Goal: Understand process/instructions: Learn how to perform a task or action

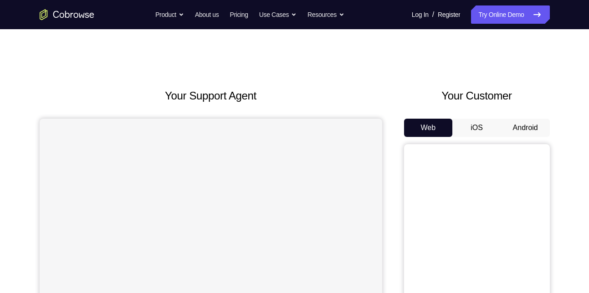
click at [526, 124] on button "Android" at bounding box center [525, 127] width 49 height 18
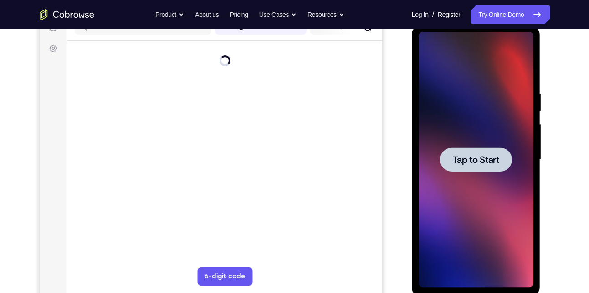
scroll to position [123, 0]
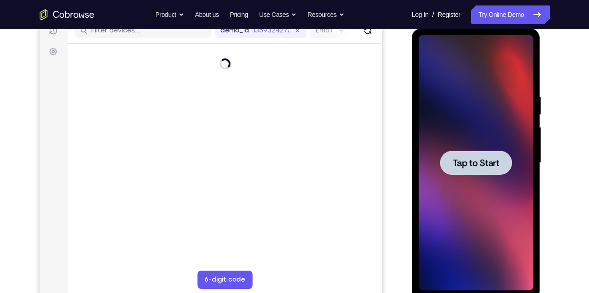
click at [472, 161] on span "Tap to Start" at bounding box center [476, 162] width 46 height 9
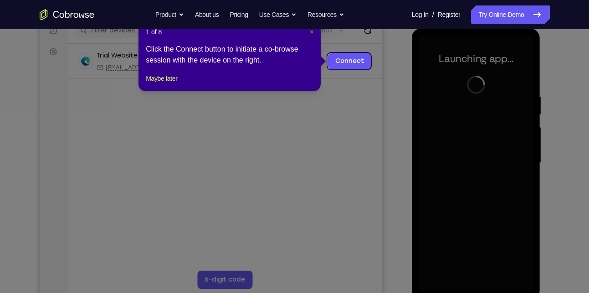
click at [311, 30] on span "×" at bounding box center [312, 31] width 4 height 7
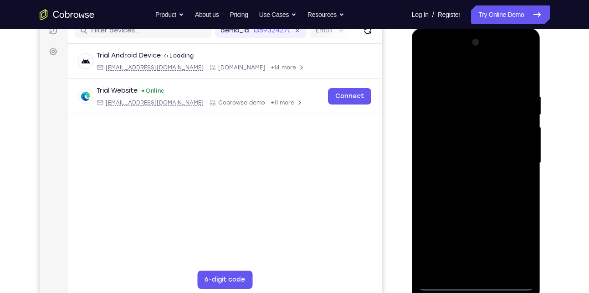
click at [480, 280] on div at bounding box center [476, 162] width 115 height 255
click at [481, 278] on div at bounding box center [476, 162] width 115 height 255
click at [472, 283] on div at bounding box center [476, 162] width 115 height 255
click at [513, 242] on div at bounding box center [476, 162] width 115 height 255
click at [452, 66] on div at bounding box center [476, 162] width 115 height 255
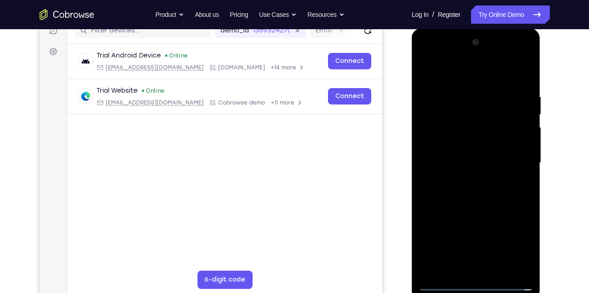
click at [518, 155] on div at bounding box center [476, 162] width 115 height 255
click at [464, 180] on div at bounding box center [476, 162] width 115 height 255
click at [462, 153] on div at bounding box center [476, 162] width 115 height 255
click at [452, 145] on div at bounding box center [476, 162] width 115 height 255
click at [518, 145] on div at bounding box center [476, 162] width 115 height 255
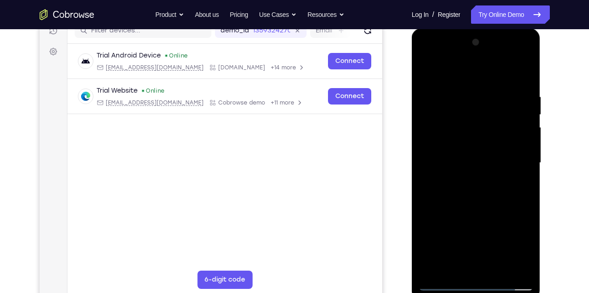
click at [484, 162] on div at bounding box center [476, 162] width 115 height 255
click at [487, 189] on div at bounding box center [476, 162] width 115 height 255
click at [475, 190] on div at bounding box center [476, 162] width 115 height 255
click at [485, 203] on div at bounding box center [476, 162] width 115 height 255
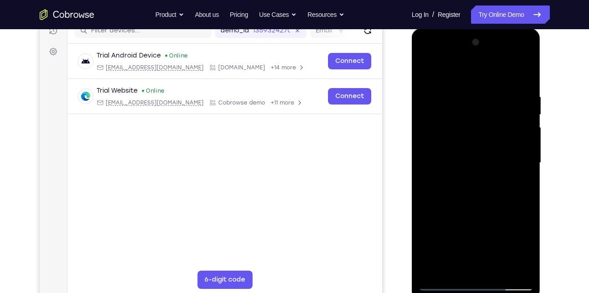
drag, startPoint x: 485, startPoint y: 203, endPoint x: 486, endPoint y: 159, distance: 43.3
click at [486, 159] on div at bounding box center [476, 162] width 115 height 255
click at [528, 164] on div at bounding box center [476, 162] width 115 height 255
drag, startPoint x: 513, startPoint y: 176, endPoint x: 488, endPoint y: 206, distance: 38.5
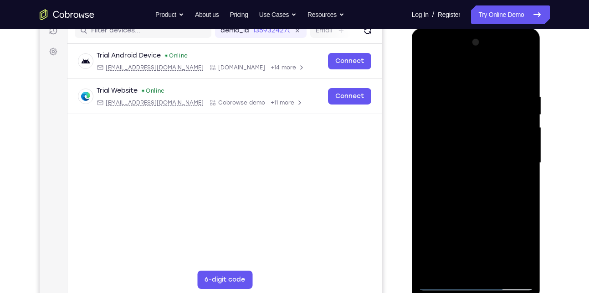
click at [488, 206] on div at bounding box center [476, 162] width 115 height 255
click at [427, 194] on div at bounding box center [476, 162] width 115 height 255
click at [446, 113] on div at bounding box center [476, 162] width 115 height 255
click at [438, 201] on div at bounding box center [476, 162] width 115 height 255
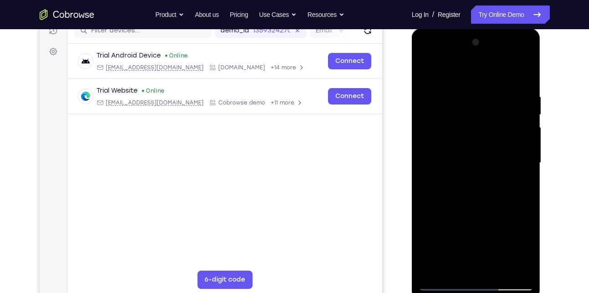
drag, startPoint x: 462, startPoint y: 162, endPoint x: 461, endPoint y: 209, distance: 46.9
click at [461, 209] on div at bounding box center [476, 162] width 115 height 255
click at [431, 270] on div at bounding box center [476, 162] width 115 height 255
click at [495, 269] on div at bounding box center [476, 162] width 115 height 255
click at [481, 210] on div at bounding box center [476, 162] width 115 height 255
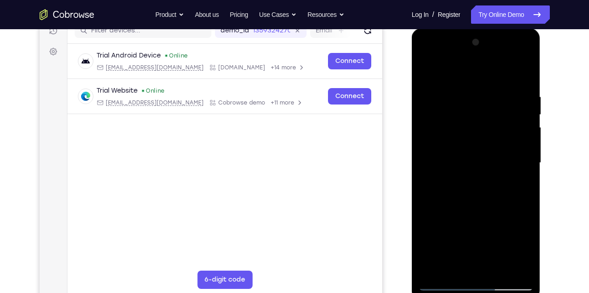
click at [438, 283] on div at bounding box center [476, 162] width 115 height 255
click at [522, 71] on div at bounding box center [476, 162] width 115 height 255
click at [524, 70] on div at bounding box center [476, 162] width 115 height 255
click at [457, 111] on div at bounding box center [476, 162] width 115 height 255
click at [432, 272] on div at bounding box center [476, 162] width 115 height 255
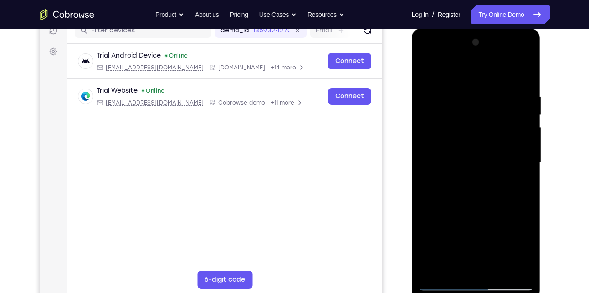
click at [465, 97] on div at bounding box center [476, 162] width 115 height 255
click at [520, 75] on div at bounding box center [476, 162] width 115 height 255
click at [519, 91] on div at bounding box center [476, 162] width 115 height 255
click at [464, 100] on div at bounding box center [476, 162] width 115 height 255
drag, startPoint x: 435, startPoint y: 115, endPoint x: 487, endPoint y: 124, distance: 52.7
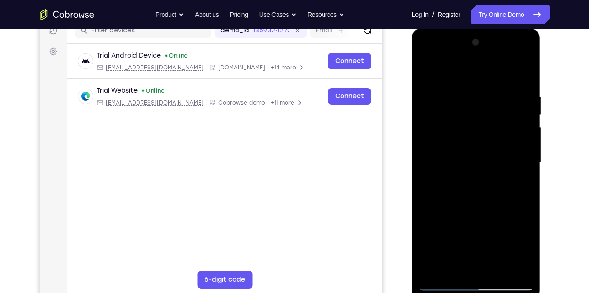
click at [487, 124] on div at bounding box center [476, 162] width 115 height 255
click at [469, 102] on div at bounding box center [476, 162] width 115 height 255
click at [524, 69] on div at bounding box center [476, 162] width 115 height 255
drag, startPoint x: 508, startPoint y: 87, endPoint x: 462, endPoint y: 89, distance: 46.1
click at [462, 89] on div at bounding box center [476, 162] width 115 height 255
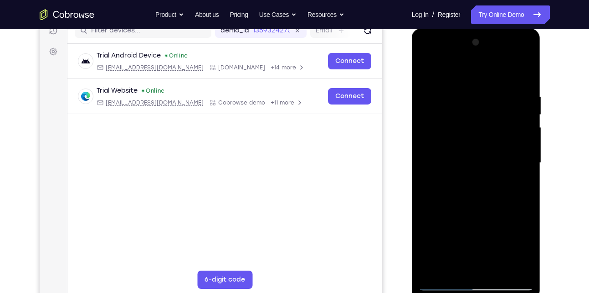
drag, startPoint x: 516, startPoint y: 92, endPoint x: 468, endPoint y: 86, distance: 48.2
click at [468, 86] on div at bounding box center [476, 162] width 115 height 255
click at [519, 266] on div at bounding box center [476, 162] width 115 height 255
click at [431, 154] on div at bounding box center [476, 162] width 115 height 255
click at [529, 122] on div at bounding box center [476, 162] width 115 height 255
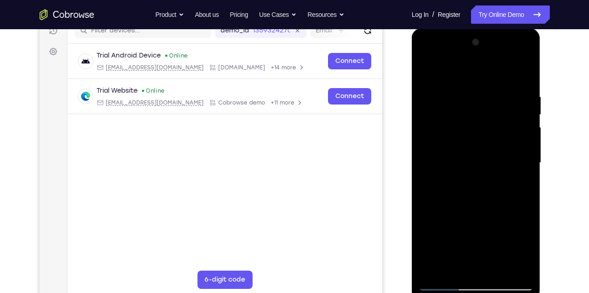
click at [529, 122] on div at bounding box center [476, 162] width 115 height 255
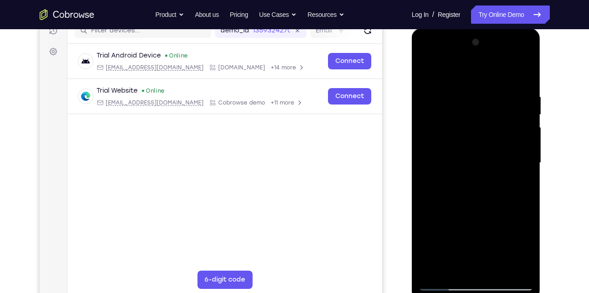
click at [529, 122] on div at bounding box center [476, 162] width 115 height 255
click at [529, 136] on div at bounding box center [476, 162] width 115 height 255
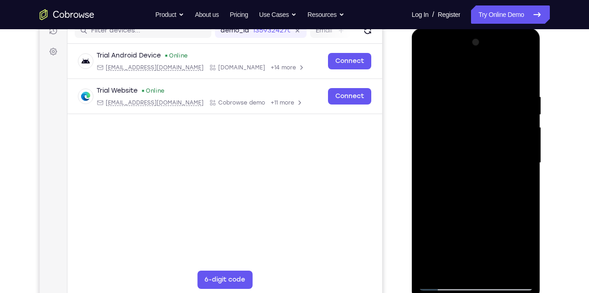
click at [524, 48] on div at bounding box center [476, 162] width 115 height 255
click at [452, 156] on div at bounding box center [476, 162] width 115 height 255
click at [529, 132] on div at bounding box center [476, 162] width 115 height 255
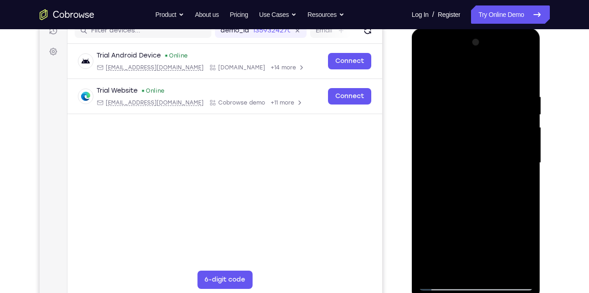
click at [529, 132] on div at bounding box center [476, 162] width 115 height 255
click at [424, 138] on div at bounding box center [476, 162] width 115 height 255
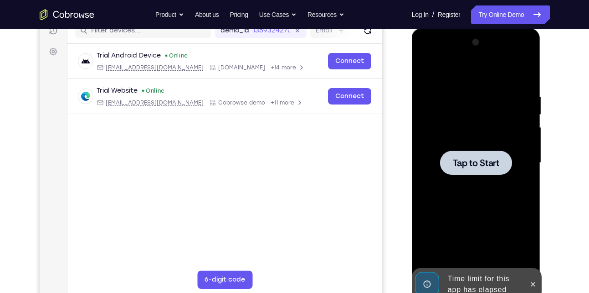
click at [452, 156] on div at bounding box center [476, 162] width 72 height 24
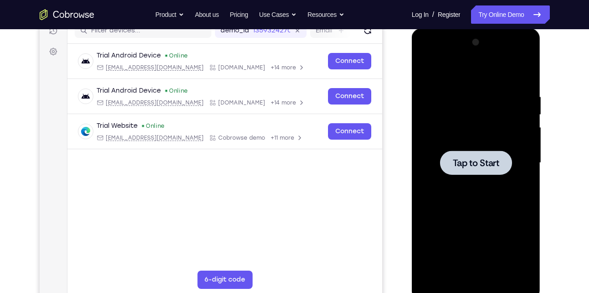
click at [491, 167] on span "Tap to Start" at bounding box center [476, 162] width 46 height 9
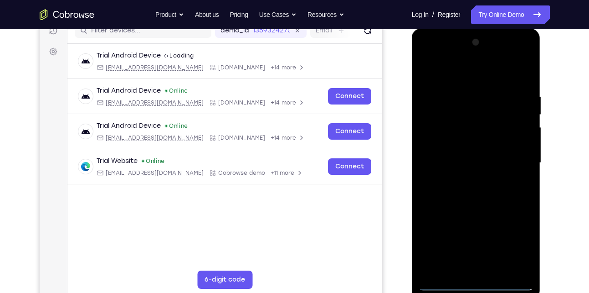
click at [554, 93] on div "Your Support Agent Your Customer Web iOS Android Next Steps We’d be happy to gi…" at bounding box center [294, 207] width 583 height 601
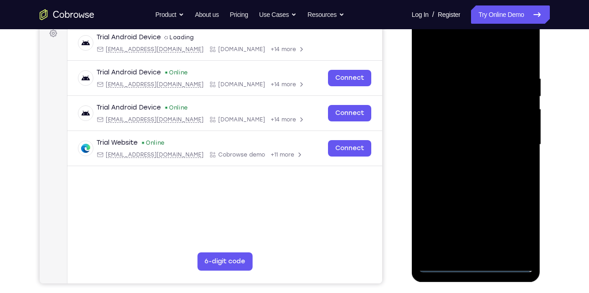
click at [476, 263] on div at bounding box center [476, 144] width 115 height 255
click at [517, 221] on div at bounding box center [476, 144] width 115 height 255
click at [468, 56] on div at bounding box center [476, 144] width 115 height 255
click at [510, 131] on div at bounding box center [476, 144] width 115 height 255
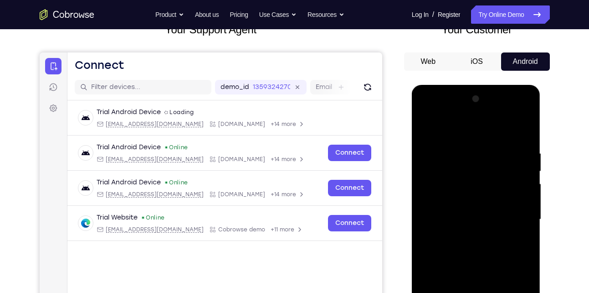
scroll to position [76, 0]
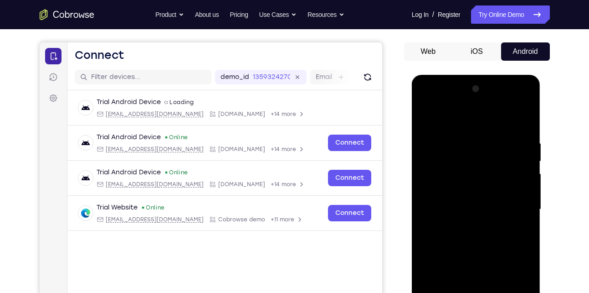
click at [54, 59] on icon at bounding box center [52, 55] width 9 height 9
click at [466, 223] on div at bounding box center [476, 209] width 115 height 255
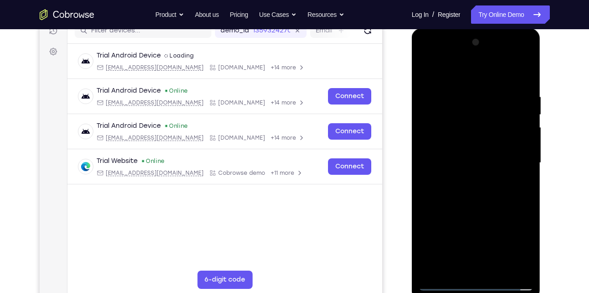
scroll to position [124, 0]
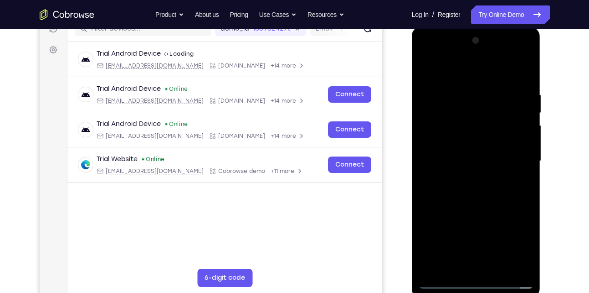
click at [493, 147] on div at bounding box center [476, 160] width 115 height 255
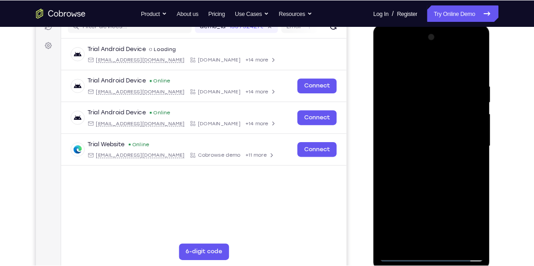
scroll to position [124, 0]
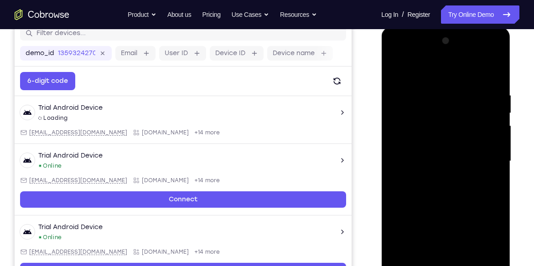
drag, startPoint x: 580, startPoint y: 1, endPoint x: 377, endPoint y: 68, distance: 213.5
click at [377, 68] on div at bounding box center [446, 160] width 146 height 280
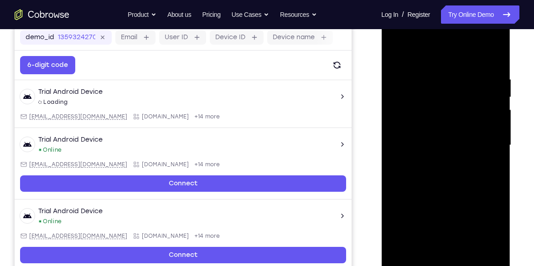
scroll to position [141, 0]
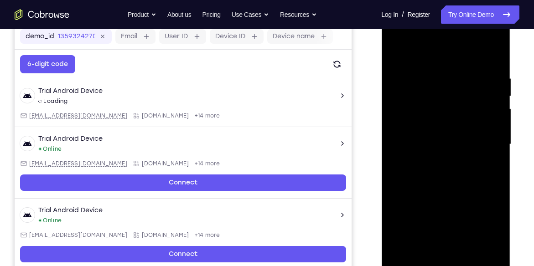
click at [438, 107] on div at bounding box center [445, 144] width 115 height 255
click at [438, 117] on div at bounding box center [445, 144] width 115 height 255
click at [490, 124] on div at bounding box center [445, 144] width 115 height 255
click at [436, 142] on div at bounding box center [445, 144] width 115 height 255
click at [495, 69] on div at bounding box center [445, 144] width 115 height 255
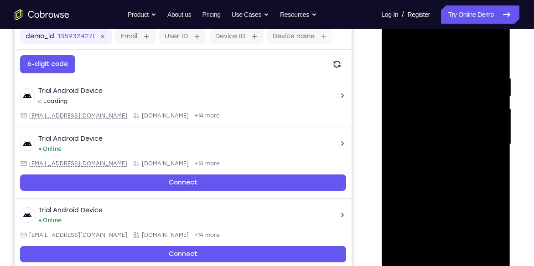
click at [498, 240] on div at bounding box center [445, 144] width 115 height 255
drag, startPoint x: 448, startPoint y: 57, endPoint x: 439, endPoint y: 14, distance: 44.2
drag, startPoint x: 439, startPoint y: 14, endPoint x: 406, endPoint y: 94, distance: 86.4
click at [406, 94] on div at bounding box center [445, 144] width 115 height 255
click at [407, 254] on div at bounding box center [445, 144] width 115 height 255
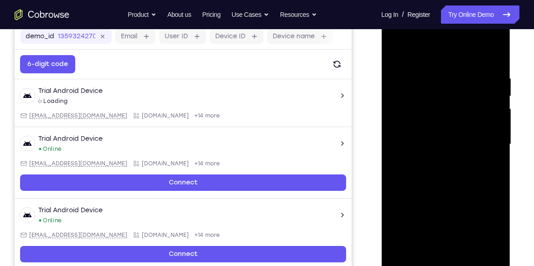
click at [463, 167] on div at bounding box center [445, 144] width 115 height 255
click at [417, 96] on div at bounding box center [445, 144] width 115 height 255
click at [476, 137] on div at bounding box center [445, 144] width 115 height 255
click at [495, 108] on div at bounding box center [445, 144] width 115 height 255
click at [495, 110] on div at bounding box center [445, 144] width 115 height 255
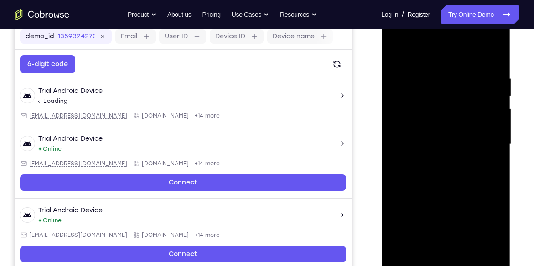
click at [391, 111] on div at bounding box center [445, 144] width 115 height 255
click at [393, 48] on div at bounding box center [445, 144] width 115 height 255
click at [394, 51] on div at bounding box center [445, 144] width 115 height 255
click at [439, 175] on div at bounding box center [445, 144] width 115 height 255
click at [396, 51] on div at bounding box center [445, 144] width 115 height 255
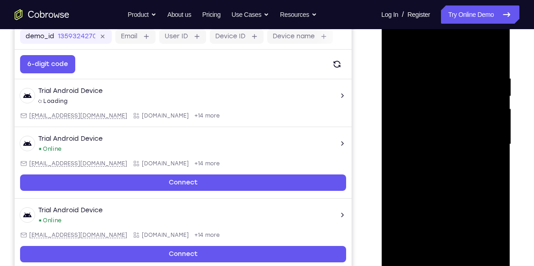
click at [419, 162] on div at bounding box center [445, 144] width 115 height 255
click at [405, 252] on div at bounding box center [445, 144] width 115 height 255
click at [420, 247] on div at bounding box center [445, 144] width 115 height 255
click at [401, 251] on div at bounding box center [445, 144] width 115 height 255
click at [493, 48] on div at bounding box center [445, 144] width 115 height 255
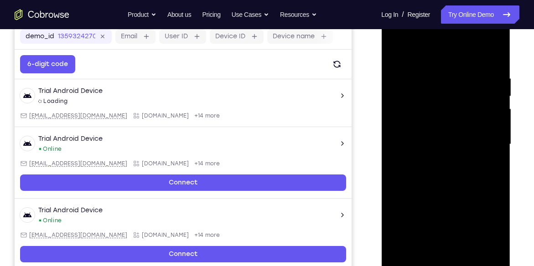
click at [490, 249] on div at bounding box center [445, 144] width 115 height 255
click at [403, 135] on div at bounding box center [445, 144] width 115 height 255
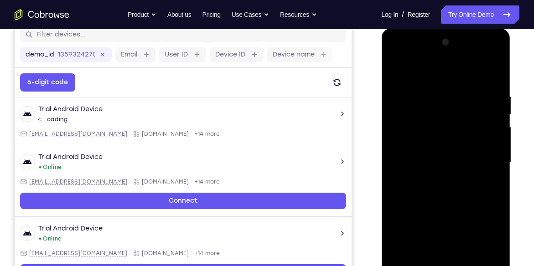
scroll to position [124, 0]
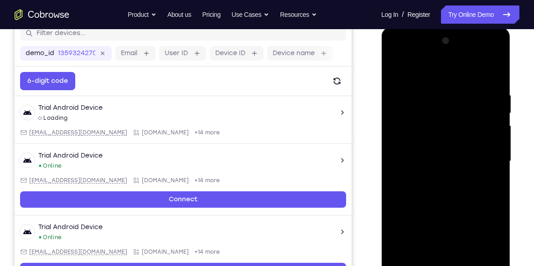
click at [500, 96] on div at bounding box center [445, 161] width 115 height 255
click at [492, 113] on div at bounding box center [445, 161] width 115 height 255
click at [497, 115] on div at bounding box center [445, 161] width 115 height 255
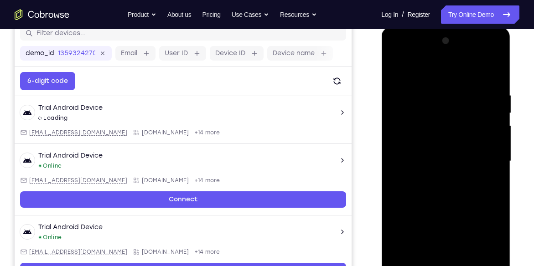
click at [495, 113] on div at bounding box center [445, 161] width 115 height 255
click at [499, 180] on div at bounding box center [445, 161] width 115 height 255
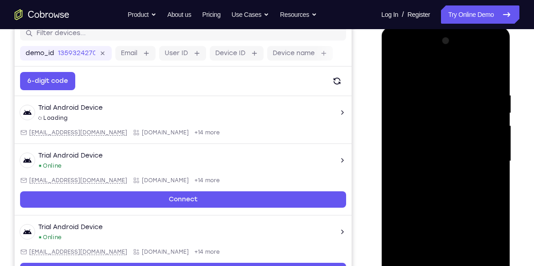
click at [499, 180] on div at bounding box center [445, 161] width 115 height 255
click at [493, 44] on div at bounding box center [445, 161] width 115 height 255
click at [418, 150] on div at bounding box center [445, 161] width 115 height 255
click at [494, 118] on div at bounding box center [445, 161] width 115 height 255
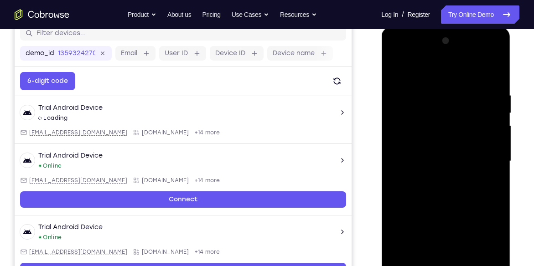
click at [494, 118] on div at bounding box center [445, 161] width 115 height 255
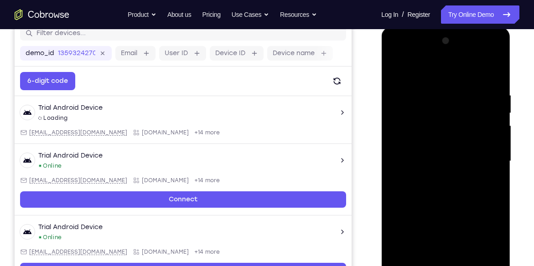
click at [495, 42] on div at bounding box center [445, 161] width 115 height 255
click at [442, 151] on div at bounding box center [445, 161] width 115 height 255
click at [495, 121] on div at bounding box center [445, 161] width 115 height 255
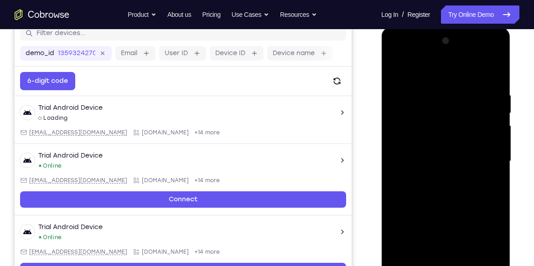
click at [495, 121] on div at bounding box center [445, 161] width 115 height 255
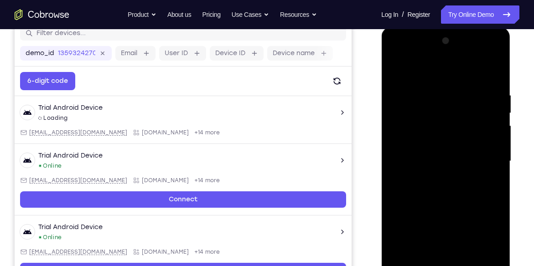
click at [495, 121] on div at bounding box center [445, 161] width 115 height 255
click at [418, 222] on div at bounding box center [445, 161] width 115 height 255
click at [396, 68] on div at bounding box center [445, 161] width 115 height 255
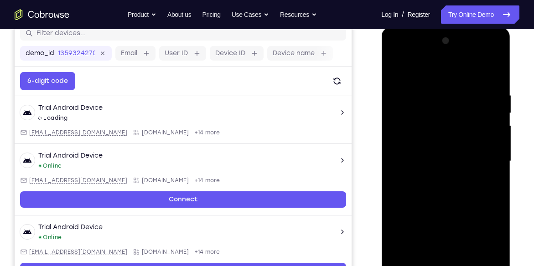
click at [449, 225] on div at bounding box center [445, 161] width 115 height 255
click at [496, 152] on div at bounding box center [445, 161] width 115 height 255
click at [394, 150] on div at bounding box center [445, 161] width 115 height 255
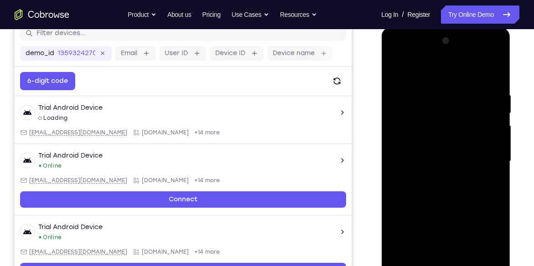
click at [394, 150] on div at bounding box center [445, 161] width 115 height 255
click at [395, 69] on div at bounding box center [445, 161] width 115 height 255
click at [476, 216] on div at bounding box center [445, 161] width 115 height 255
click at [494, 149] on div at bounding box center [445, 161] width 115 height 255
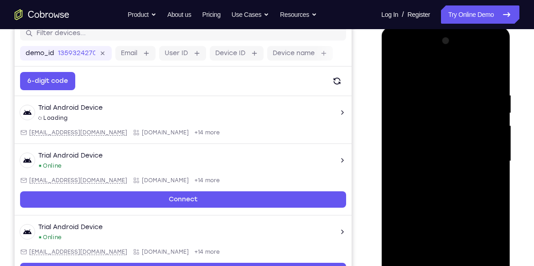
click at [495, 149] on div at bounding box center [445, 161] width 115 height 255
click at [401, 263] on div at bounding box center [445, 161] width 115 height 255
click at [435, 97] on div at bounding box center [445, 161] width 115 height 255
click at [492, 71] on div at bounding box center [445, 161] width 115 height 255
click at [455, 86] on div at bounding box center [445, 161] width 115 height 255
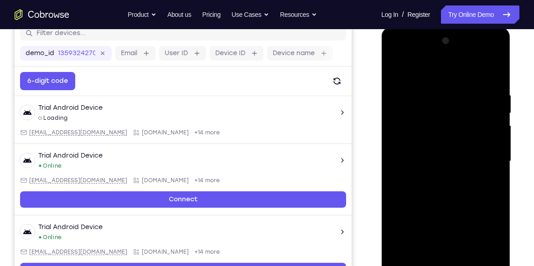
click at [492, 72] on div at bounding box center [445, 161] width 115 height 255
click at [490, 89] on div at bounding box center [445, 161] width 115 height 255
click at [491, 72] on div at bounding box center [445, 161] width 115 height 255
drag, startPoint x: 492, startPoint y: 84, endPoint x: 438, endPoint y: 90, distance: 54.5
click at [438, 90] on div at bounding box center [445, 161] width 115 height 255
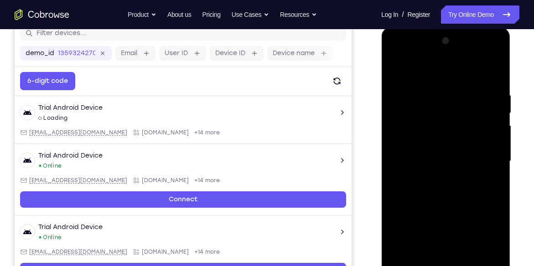
click at [463, 90] on div at bounding box center [445, 161] width 115 height 255
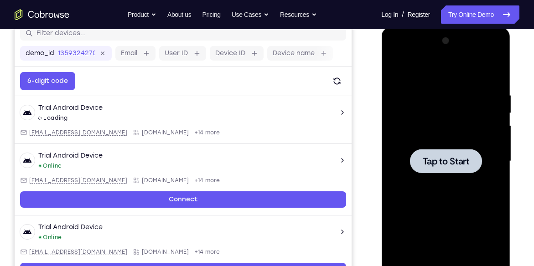
click at [463, 167] on div at bounding box center [445, 161] width 72 height 24
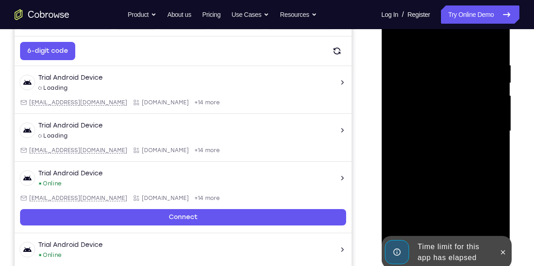
scroll to position [149, 0]
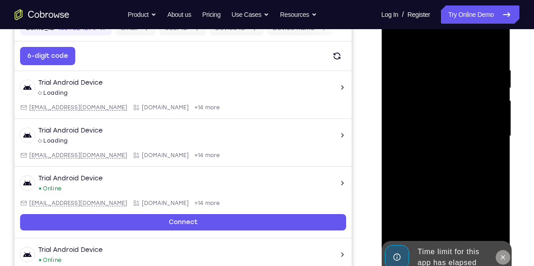
click at [503, 259] on icon at bounding box center [501, 257] width 7 height 7
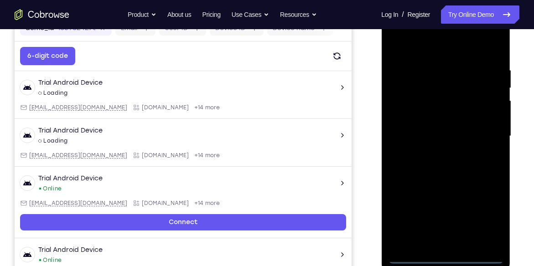
click at [447, 259] on div at bounding box center [445, 136] width 115 height 255
click at [477, 219] on div at bounding box center [445, 136] width 115 height 255
click at [430, 49] on div at bounding box center [445, 136] width 115 height 255
click at [482, 129] on div at bounding box center [445, 136] width 115 height 255
click at [432, 152] on div at bounding box center [445, 136] width 115 height 255
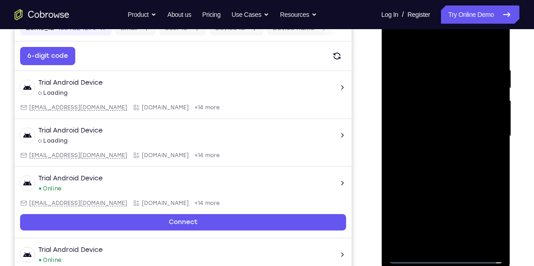
click at [431, 129] on div at bounding box center [445, 136] width 115 height 255
click at [424, 120] on div at bounding box center [445, 136] width 115 height 255
click at [488, 114] on div at bounding box center [445, 136] width 115 height 255
click at [443, 135] on div at bounding box center [445, 136] width 115 height 255
click at [442, 180] on div at bounding box center [445, 136] width 115 height 255
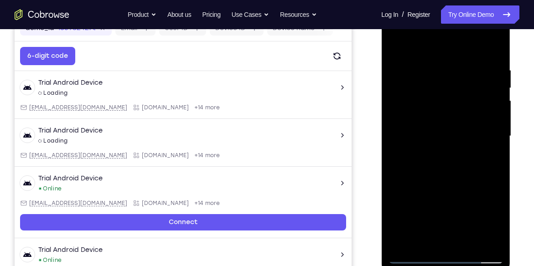
drag, startPoint x: 436, startPoint y: 46, endPoint x: 439, endPoint y: -9, distance: 54.8
click at [439, 2] on html "Online web based iOS Simulators and Android Emulators. Run iPhone, iPad, Mobile…" at bounding box center [446, 138] width 130 height 273
click at [437, 57] on div at bounding box center [445, 136] width 115 height 255
click at [491, 146] on div at bounding box center [445, 136] width 115 height 255
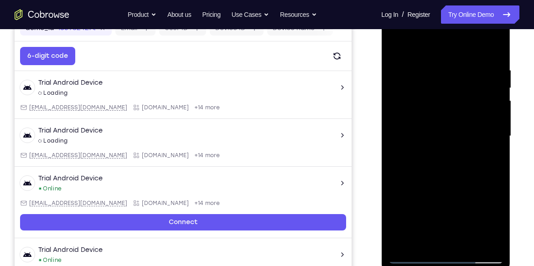
click at [491, 146] on div at bounding box center [445, 136] width 115 height 255
click at [492, 45] on div at bounding box center [445, 136] width 115 height 255
click at [467, 58] on div at bounding box center [445, 136] width 115 height 255
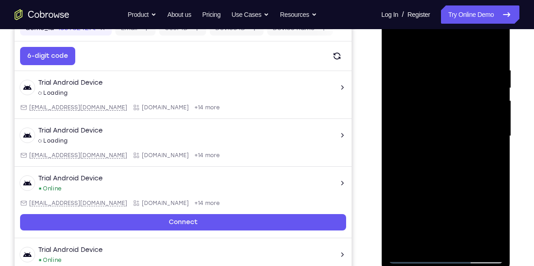
click at [490, 43] on div at bounding box center [445, 136] width 115 height 255
click at [426, 240] on div at bounding box center [445, 136] width 115 height 255
click at [467, 243] on div at bounding box center [445, 136] width 115 height 255
click at [453, 182] on div at bounding box center [445, 136] width 115 height 255
click at [407, 255] on div at bounding box center [445, 136] width 115 height 255
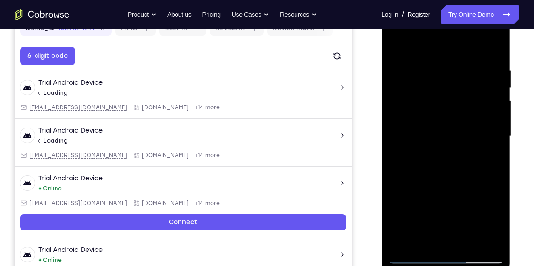
click at [452, 43] on div at bounding box center [445, 136] width 115 height 255
click at [432, 61] on div at bounding box center [445, 136] width 115 height 255
click at [447, 117] on div at bounding box center [445, 136] width 115 height 255
click at [459, 56] on div at bounding box center [445, 136] width 115 height 255
click at [394, 41] on div at bounding box center [445, 136] width 115 height 255
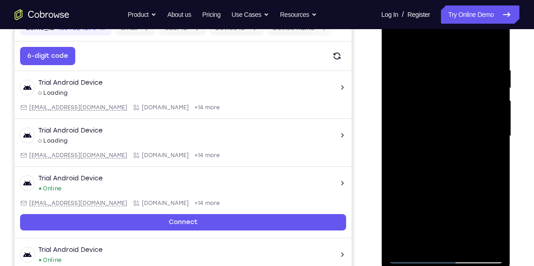
click at [399, 243] on div at bounding box center [445, 136] width 115 height 255
drag, startPoint x: 449, startPoint y: 170, endPoint x: 452, endPoint y: 232, distance: 63.0
click at [452, 232] on div at bounding box center [445, 136] width 115 height 255
click at [458, 63] on div at bounding box center [445, 136] width 115 height 255
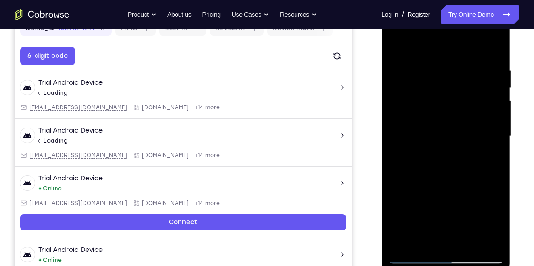
click at [494, 58] on div at bounding box center [445, 136] width 115 height 255
drag, startPoint x: 423, startPoint y: 150, endPoint x: 501, endPoint y: 146, distance: 78.0
click at [501, 146] on div at bounding box center [445, 136] width 115 height 255
click at [416, 115] on div at bounding box center [445, 136] width 115 height 255
drag, startPoint x: 407, startPoint y: 138, endPoint x: 446, endPoint y: 138, distance: 38.7
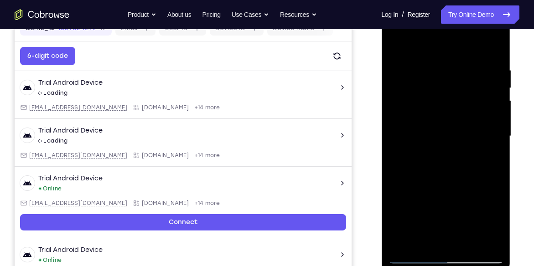
click at [446, 138] on div at bounding box center [445, 136] width 115 height 255
click at [492, 48] on div at bounding box center [445, 136] width 115 height 255
click at [424, 242] on div at bounding box center [445, 136] width 115 height 255
click at [426, 45] on div at bounding box center [445, 136] width 115 height 255
click at [447, 64] on div at bounding box center [445, 136] width 115 height 255
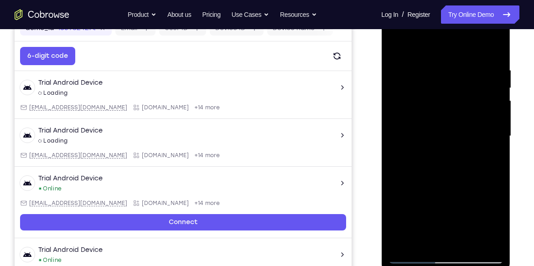
click at [425, 242] on div at bounding box center [445, 136] width 115 height 255
click at [430, 42] on div at bounding box center [445, 136] width 115 height 255
click at [438, 61] on div at bounding box center [445, 136] width 115 height 255
click at [416, 109] on div at bounding box center [445, 136] width 115 height 255
click at [484, 77] on div at bounding box center [445, 136] width 115 height 255
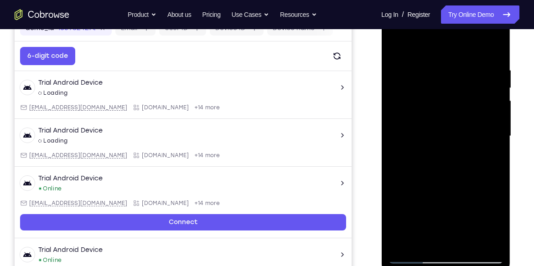
click at [411, 255] on div at bounding box center [445, 136] width 115 height 255
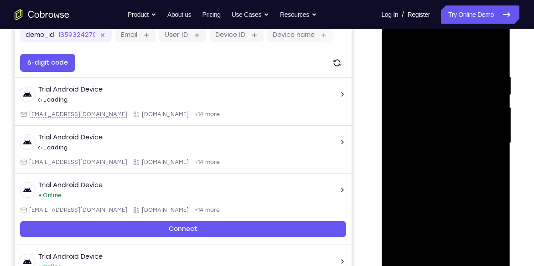
click at [483, 34] on div at bounding box center [445, 142] width 115 height 255
click at [457, 53] on div at bounding box center [445, 142] width 115 height 255
click at [396, 48] on div at bounding box center [445, 142] width 115 height 255
click at [478, 49] on div at bounding box center [445, 142] width 115 height 255
click at [436, 89] on div at bounding box center [445, 142] width 115 height 255
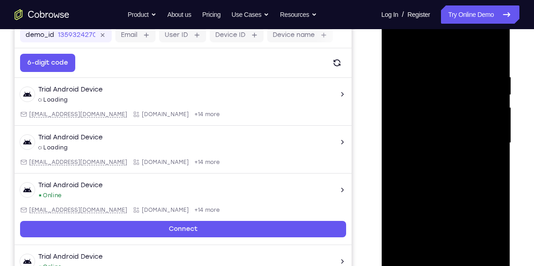
click at [401, 250] on div at bounding box center [445, 142] width 115 height 255
click at [461, 77] on div at bounding box center [445, 142] width 115 height 255
click at [491, 101] on div at bounding box center [445, 142] width 115 height 255
click at [489, 108] on div at bounding box center [445, 142] width 115 height 255
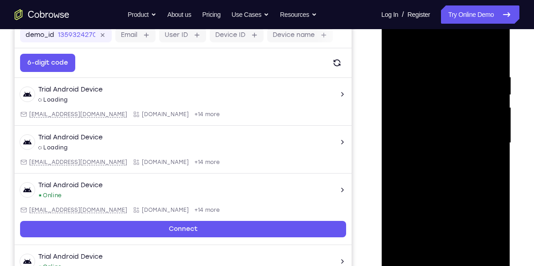
click at [489, 108] on div at bounding box center [445, 142] width 115 height 255
click at [492, 46] on div at bounding box center [445, 142] width 115 height 255
click at [492, 77] on div at bounding box center [445, 142] width 115 height 255
click at [494, 123] on div at bounding box center [445, 142] width 115 height 255
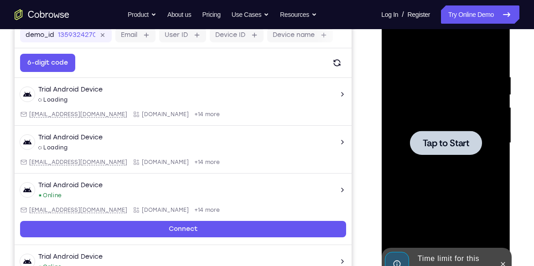
click at [491, 53] on div at bounding box center [445, 142] width 115 height 255
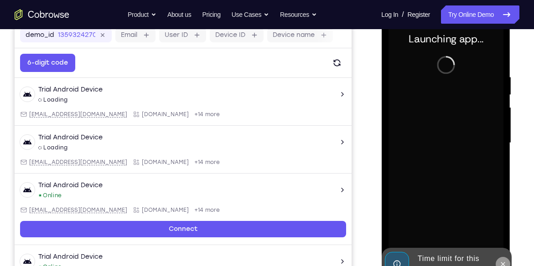
click at [504, 258] on button at bounding box center [502, 264] width 15 height 15
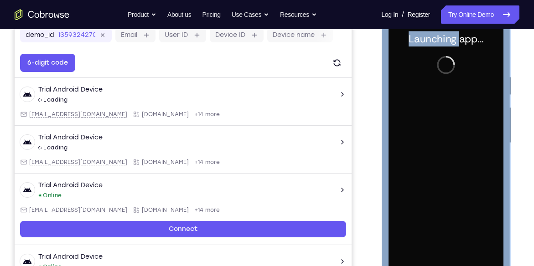
click at [504, 258] on div "Launching app..." at bounding box center [445, 145] width 129 height 272
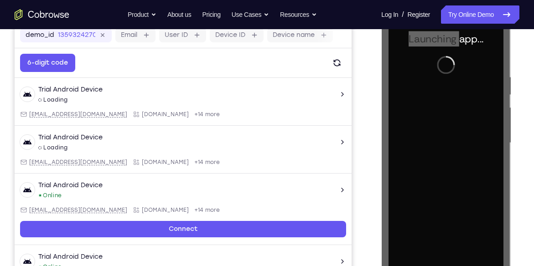
drag, startPoint x: 123, startPoint y: 249, endPoint x: 515, endPoint y: 166, distance: 400.2
click at [515, 166] on div at bounding box center [446, 142] width 146 height 280
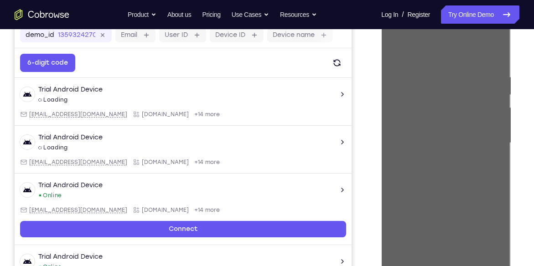
click at [366, 92] on div "Your Support Agent Your Customer Web iOS Android" at bounding box center [267, 113] width 504 height 337
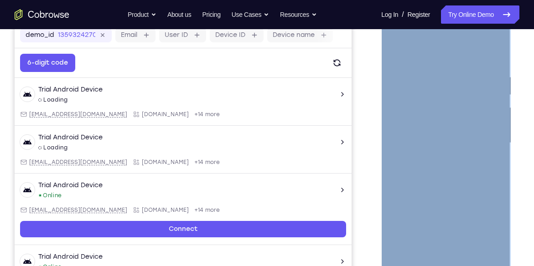
click at [442, 262] on div at bounding box center [445, 142] width 115 height 255
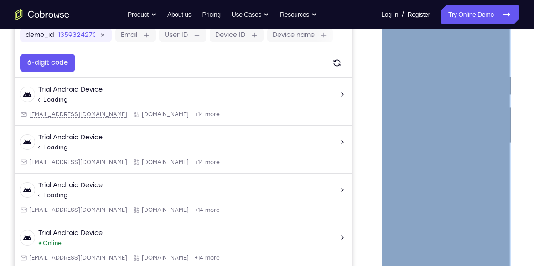
click at [442, 262] on div at bounding box center [445, 142] width 115 height 255
click at [486, 225] on div at bounding box center [445, 142] width 115 height 255
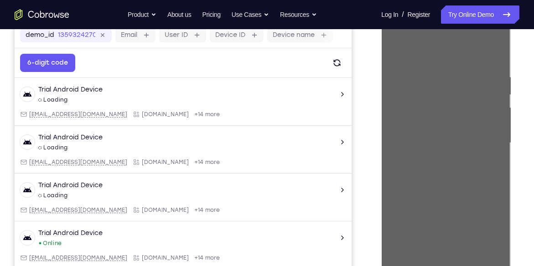
click at [515, 205] on div at bounding box center [446, 142] width 146 height 280
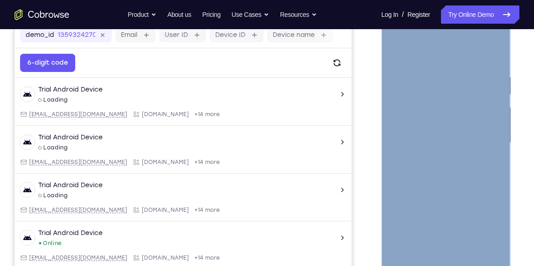
click at [433, 51] on div at bounding box center [445, 142] width 115 height 255
click at [483, 138] on div at bounding box center [445, 142] width 115 height 255
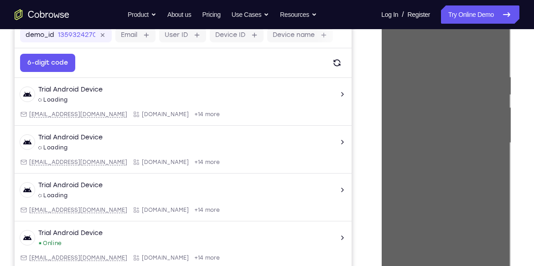
click at [515, 143] on div at bounding box center [446, 142] width 146 height 280
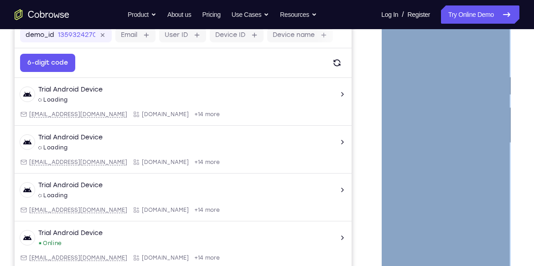
click at [433, 158] on div at bounding box center [445, 142] width 115 height 255
click at [423, 131] on div at bounding box center [445, 142] width 115 height 255
click at [423, 128] on div at bounding box center [445, 142] width 115 height 255
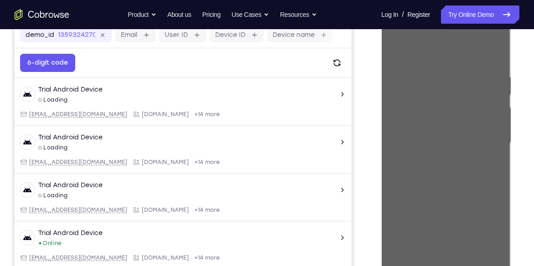
click at [368, 126] on div "Your Support Agent Your Customer Web iOS Android" at bounding box center [267, 113] width 504 height 337
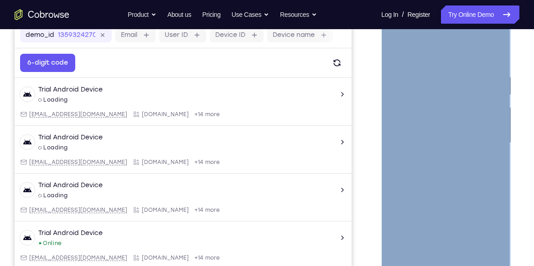
click at [423, 120] on div at bounding box center [445, 142] width 115 height 255
click at [489, 120] on div at bounding box center [445, 142] width 115 height 255
click at [444, 143] on div at bounding box center [445, 142] width 115 height 255
click at [432, 69] on div at bounding box center [445, 142] width 115 height 255
click at [492, 64] on div at bounding box center [445, 142] width 115 height 255
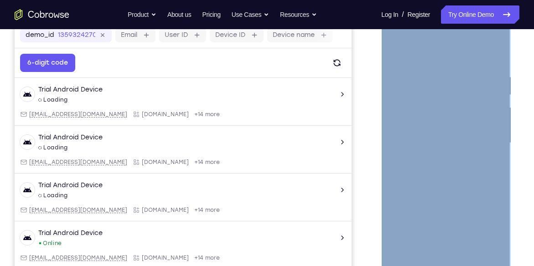
click at [429, 74] on div at bounding box center [445, 142] width 115 height 255
click at [492, 98] on div at bounding box center [445, 142] width 115 height 255
click at [438, 71] on div at bounding box center [445, 142] width 115 height 255
click at [484, 49] on div at bounding box center [445, 142] width 115 height 255
click at [493, 53] on div at bounding box center [445, 142] width 115 height 255
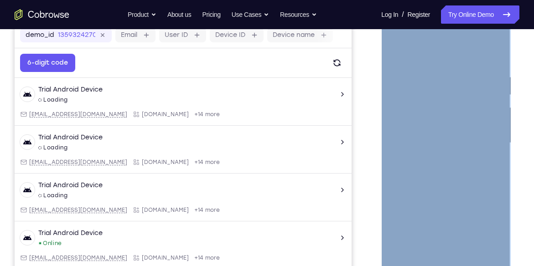
click at [421, 250] on div at bounding box center [445, 142] width 115 height 255
click at [427, 51] on div at bounding box center [445, 142] width 115 height 255
click at [426, 65] on div at bounding box center [445, 142] width 115 height 255
click at [410, 68] on div at bounding box center [445, 142] width 115 height 255
click at [492, 89] on div at bounding box center [445, 142] width 115 height 255
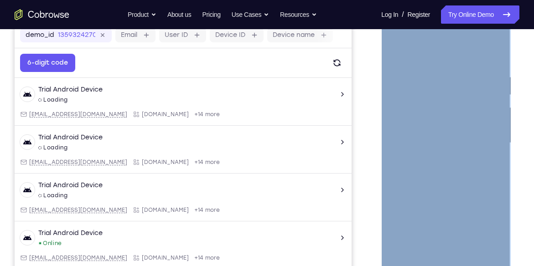
click at [492, 89] on div at bounding box center [445, 142] width 115 height 255
click at [493, 246] on div at bounding box center [445, 142] width 115 height 255
click at [493, 177] on div at bounding box center [445, 142] width 115 height 255
click at [396, 129] on div at bounding box center [445, 142] width 115 height 255
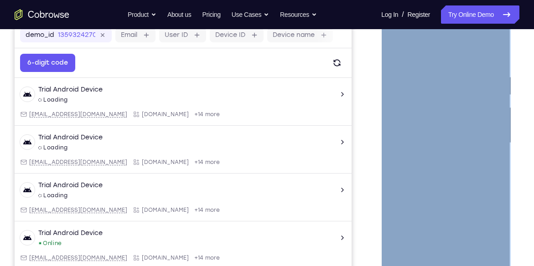
click at [396, 129] on div at bounding box center [445, 142] width 115 height 255
click at [490, 57] on div at bounding box center [445, 142] width 115 height 255
click at [402, 136] on div at bounding box center [445, 142] width 115 height 255
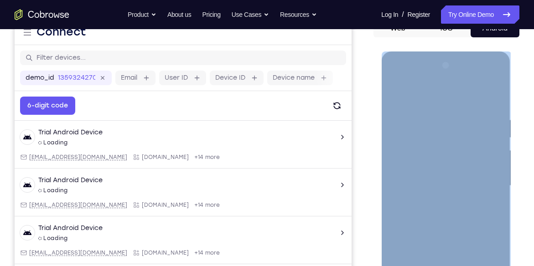
click at [489, 118] on div at bounding box center [445, 185] width 115 height 255
click at [494, 67] on div at bounding box center [445, 185] width 115 height 255
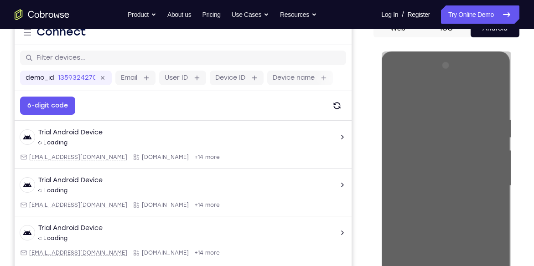
click at [522, 139] on div "Your Support Agent Your Customer Web iOS Android Next Steps We’d be happy to gi…" at bounding box center [267, 230] width 534 height 601
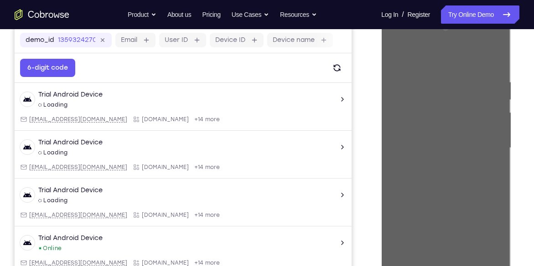
scroll to position [144, 0]
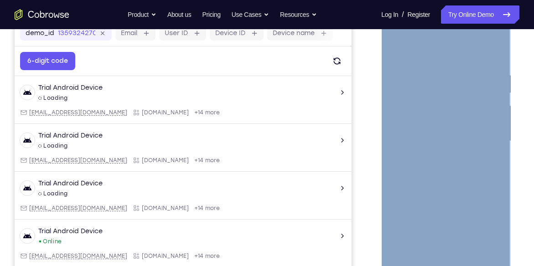
click at [406, 253] on div at bounding box center [445, 141] width 115 height 255
click at [403, 247] on div at bounding box center [445, 141] width 115 height 255
click at [489, 245] on div at bounding box center [445, 141] width 115 height 255
click at [401, 128] on div at bounding box center [445, 141] width 115 height 255
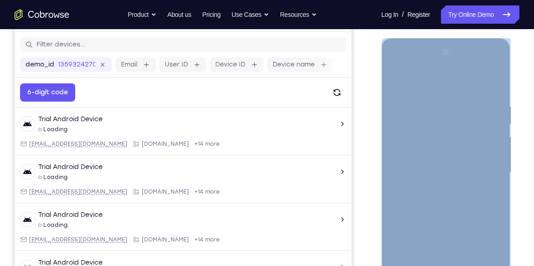
scroll to position [116, 0]
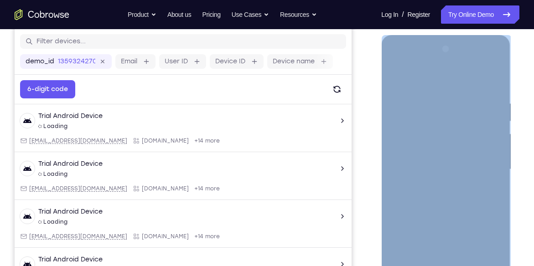
click at [498, 134] on div at bounding box center [445, 169] width 115 height 255
click at [500, 139] on div at bounding box center [445, 169] width 115 height 255
click at [493, 133] on div at bounding box center [445, 169] width 115 height 255
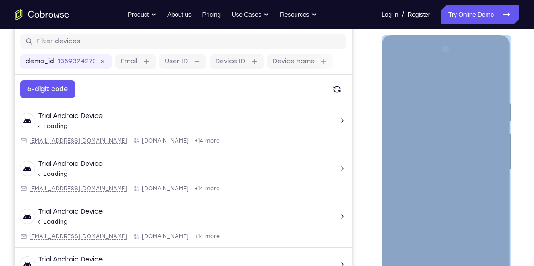
click at [493, 133] on div at bounding box center [445, 169] width 115 height 255
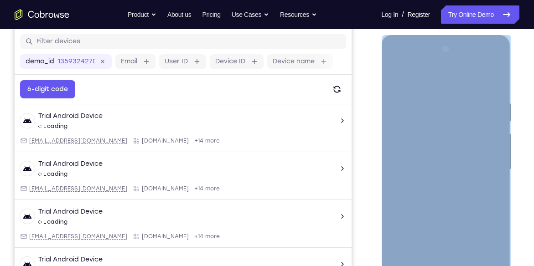
click at [497, 134] on div at bounding box center [445, 169] width 115 height 255
click at [496, 51] on div at bounding box center [445, 169] width 115 height 255
click at [408, 227] on div at bounding box center [445, 169] width 115 height 255
click at [395, 76] on div at bounding box center [445, 169] width 115 height 255
click at [441, 217] on div at bounding box center [445, 169] width 115 height 255
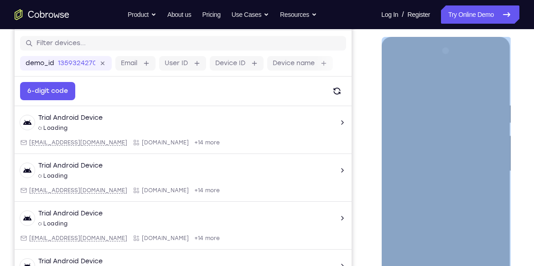
scroll to position [114, 0]
click at [397, 79] on div at bounding box center [445, 170] width 115 height 255
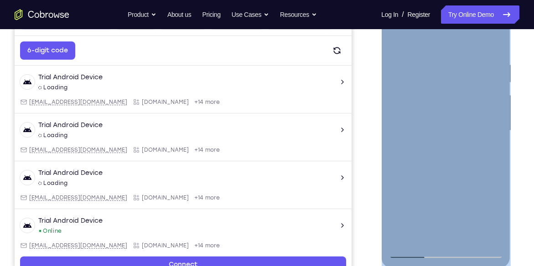
scroll to position [149, 0]
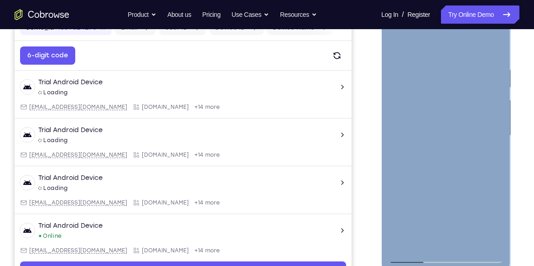
click at [484, 193] on div at bounding box center [445, 135] width 115 height 255
click at [401, 243] on div at bounding box center [445, 135] width 115 height 255
click at [490, 69] on div at bounding box center [445, 135] width 115 height 255
click at [494, 46] on div at bounding box center [445, 135] width 115 height 255
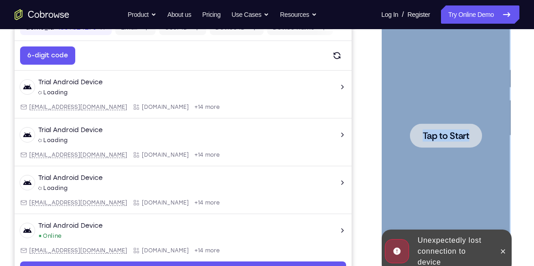
click at [430, 142] on div at bounding box center [445, 135] width 72 height 24
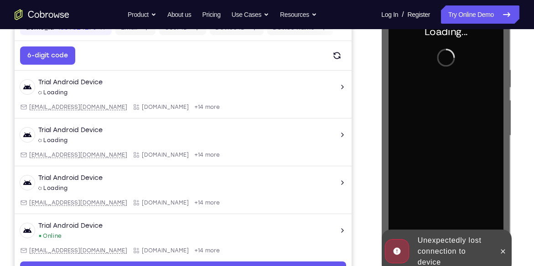
click at [524, 199] on div "Your Support Agent Your Customer Web iOS Android Next Steps We’d be happy to gi…" at bounding box center [267, 180] width 534 height 601
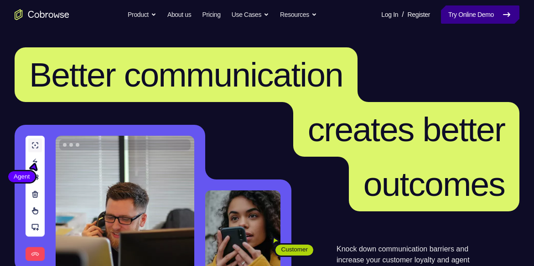
click at [447, 9] on link "Try Online Demo" at bounding box center [480, 14] width 78 height 18
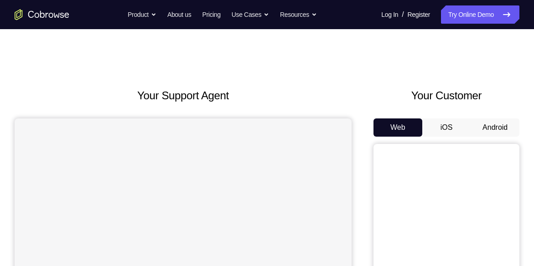
click at [494, 126] on button "Android" at bounding box center [494, 127] width 49 height 18
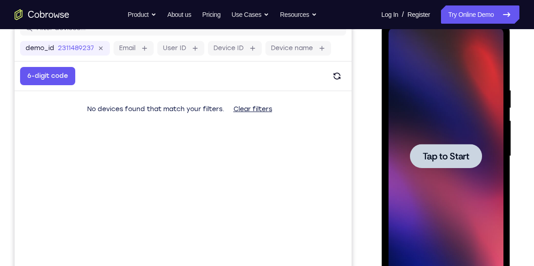
scroll to position [136, 0]
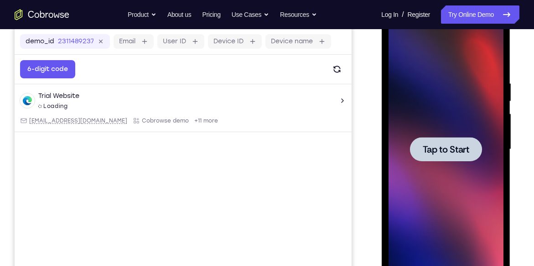
click at [439, 165] on div at bounding box center [445, 149] width 115 height 255
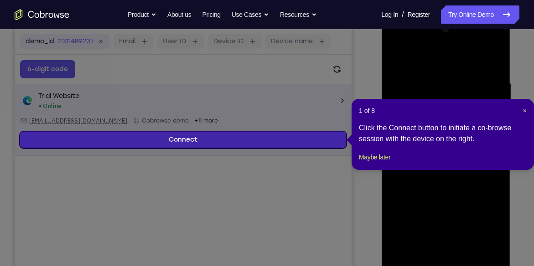
click at [318, 144] on link "Connect" at bounding box center [183, 140] width 326 height 16
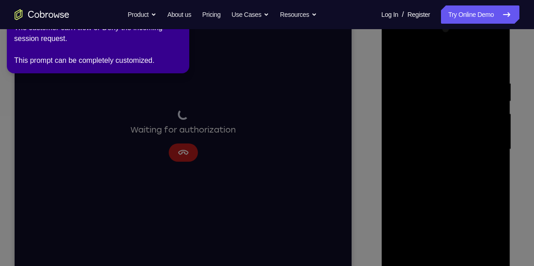
scroll to position [134, 0]
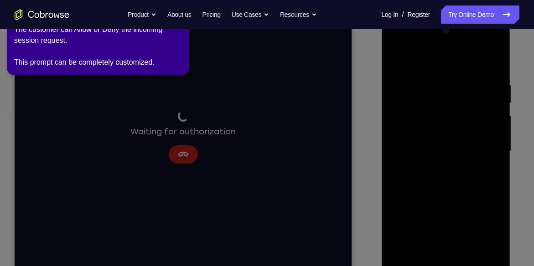
click at [146, 41] on div "The customer can Allow or Deny the incoming session request. This prompt can be…" at bounding box center [98, 46] width 168 height 44
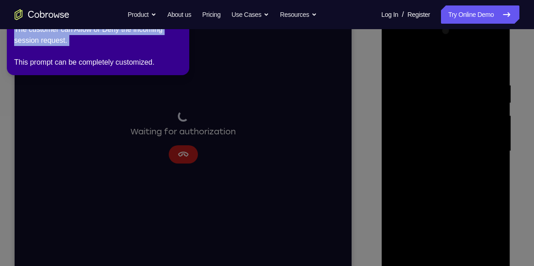
drag, startPoint x: 146, startPoint y: 41, endPoint x: 310, endPoint y: 134, distance: 188.5
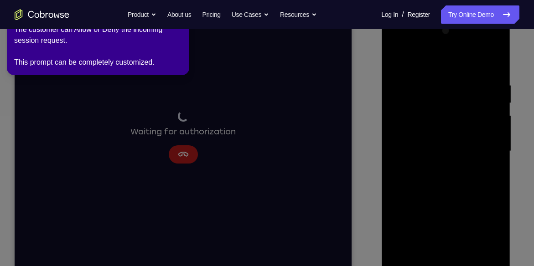
click at [392, 90] on icon at bounding box center [268, 131] width 544 height 270
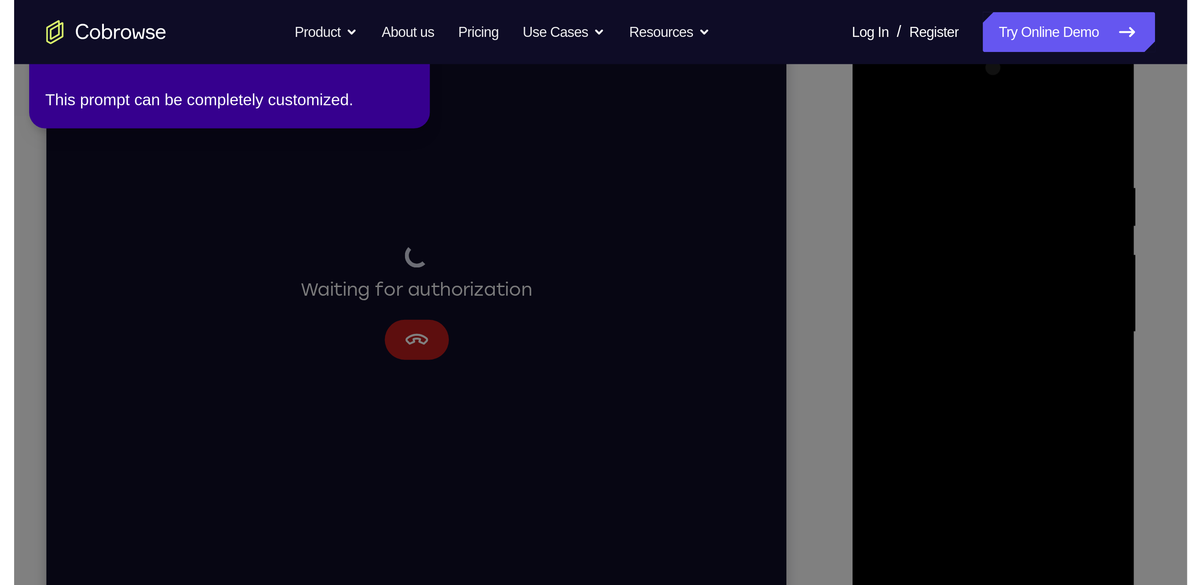
scroll to position [0, 0]
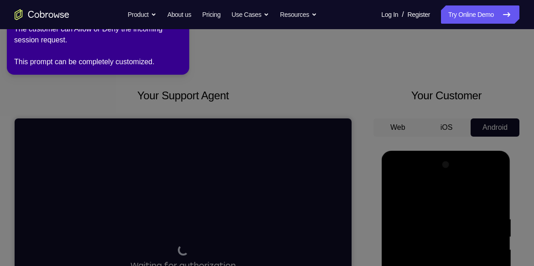
click at [165, 47] on div "The customer can Allow or Deny the incoming session request. This prompt can be…" at bounding box center [98, 46] width 168 height 44
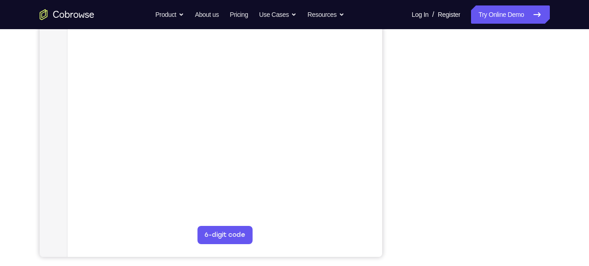
scroll to position [170, 0]
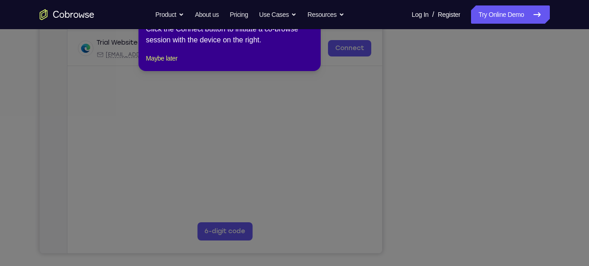
click at [519, 196] on icon at bounding box center [298, 133] width 596 height 266
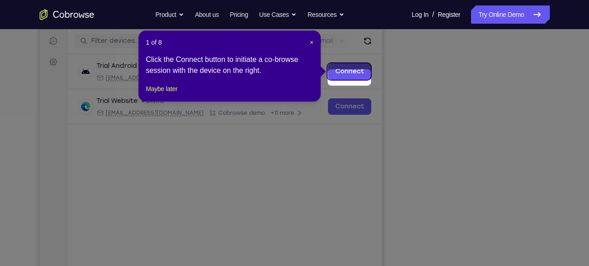
scroll to position [106, 0]
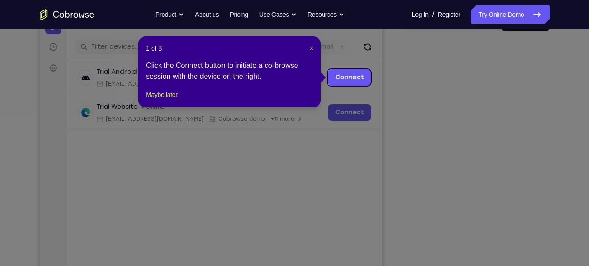
click at [311, 49] on span "×" at bounding box center [312, 48] width 4 height 7
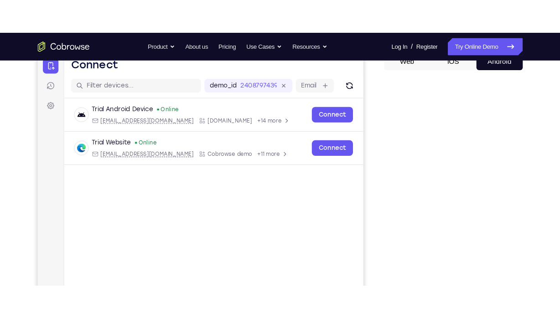
scroll to position [97, 0]
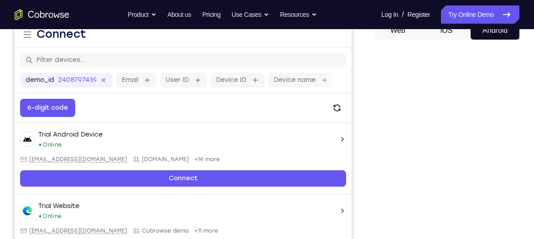
drag, startPoint x: 557, startPoint y: 9, endPoint x: 369, endPoint y: 73, distance: 199.0
click at [369, 73] on div "Your Support Agent Your Customer Web iOS Android" at bounding box center [267, 158] width 504 height 337
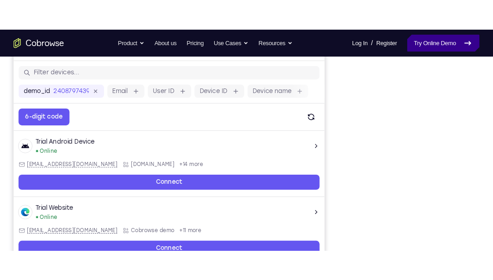
scroll to position [111, 0]
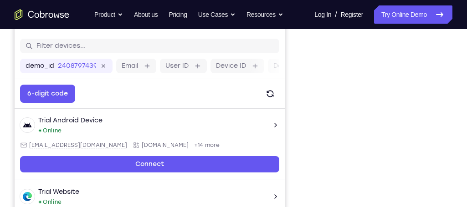
drag, startPoint x: 516, startPoint y: 6, endPoint x: 308, endPoint y: 42, distance: 210.9
click at [308, 42] on div at bounding box center [380, 173] width 146 height 280
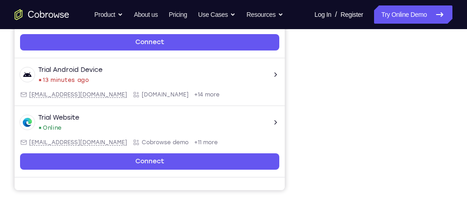
scroll to position [235, 0]
